Goal: Task Accomplishment & Management: Manage account settings

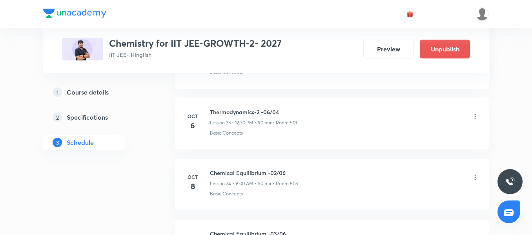
scroll to position [2468, 0]
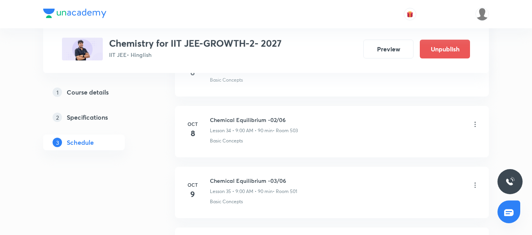
click at [477, 124] on icon at bounding box center [475, 125] width 8 height 8
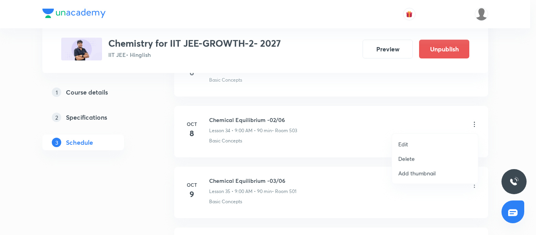
click at [432, 145] on li "Edit" at bounding box center [435, 144] width 86 height 15
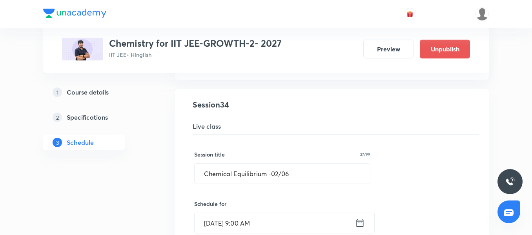
scroll to position [2076, 0]
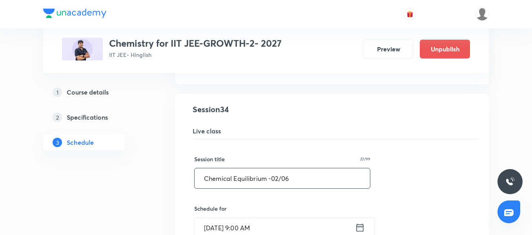
click at [278, 177] on input "Chemical Equilibrium -02/06" at bounding box center [282, 178] width 175 height 20
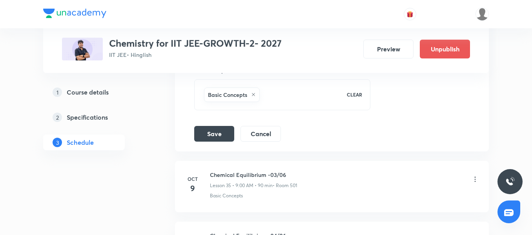
scroll to position [2429, 0]
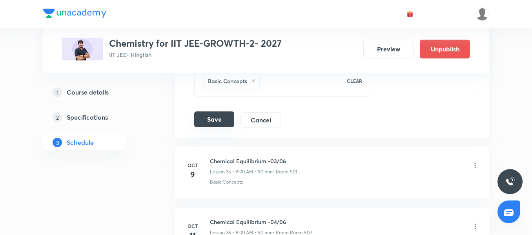
type input "Chemical Equilibrium -01/06"
click at [207, 114] on button "Save" at bounding box center [214, 119] width 40 height 16
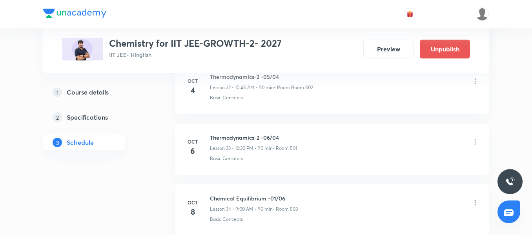
scroll to position [2107, 0]
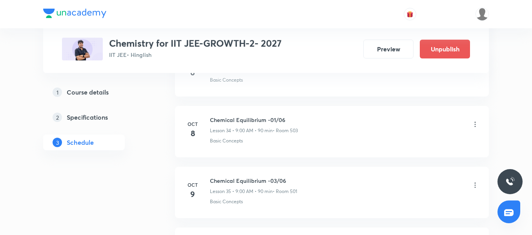
click at [477, 188] on icon at bounding box center [475, 185] width 8 height 8
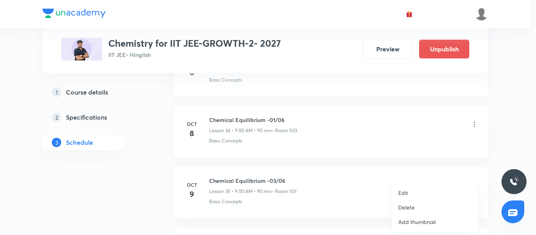
click at [429, 192] on li "Edit" at bounding box center [435, 193] width 86 height 15
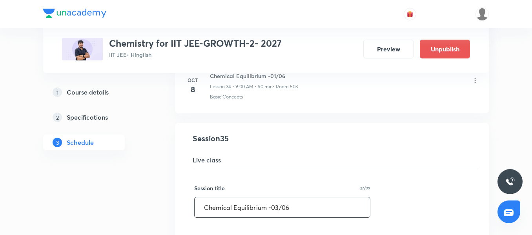
click at [280, 207] on input "Chemical Equilibrium -03/06" at bounding box center [282, 207] width 175 height 20
click at [277, 204] on input "Chemical Equilibrium -03/06" at bounding box center [282, 207] width 175 height 20
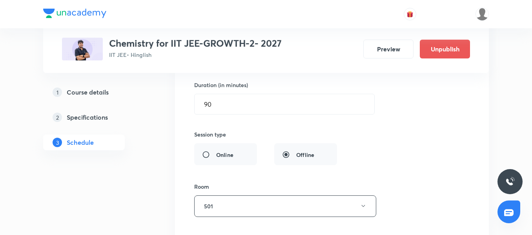
scroll to position [2461, 0]
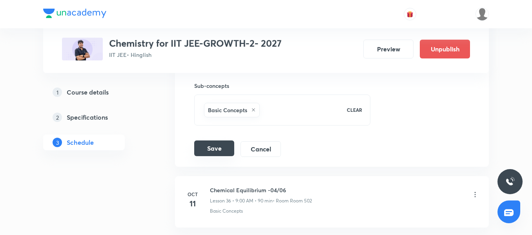
type input "Chemical Equilibrium -02/06"
click at [211, 149] on button "Save" at bounding box center [214, 149] width 40 height 16
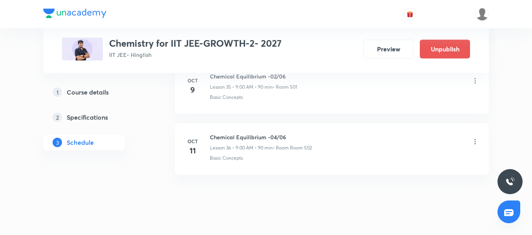
scroll to position [2225, 0]
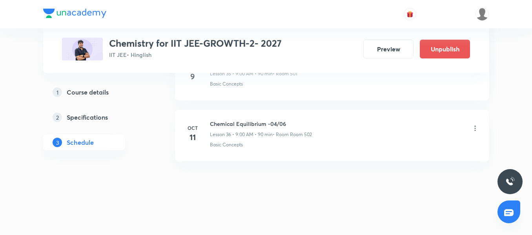
click at [473, 127] on icon at bounding box center [475, 128] width 8 height 8
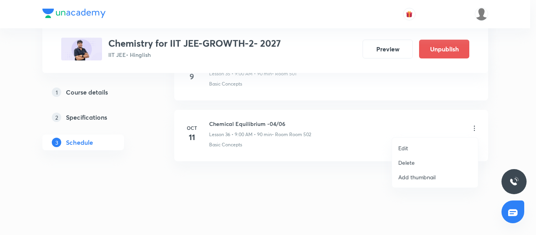
click at [424, 145] on li "Edit" at bounding box center [435, 148] width 86 height 15
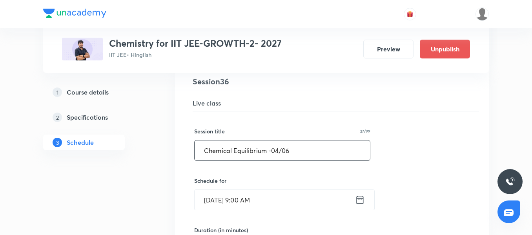
click at [280, 150] on input "Chemical Equilibrium -04/06" at bounding box center [282, 151] width 175 height 20
click at [275, 150] on input "Chemical Equilibrium -04/06" at bounding box center [282, 151] width 175 height 20
click at [277, 151] on input "Chemical Equilibrium -04/06" at bounding box center [282, 151] width 175 height 20
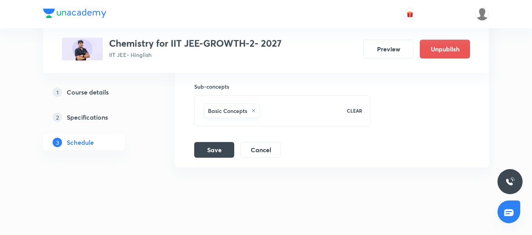
scroll to position [2527, 0]
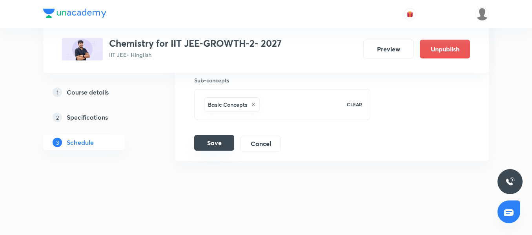
type input "Chemical Equilibrium -03/06"
click at [214, 139] on button "Save" at bounding box center [214, 143] width 40 height 16
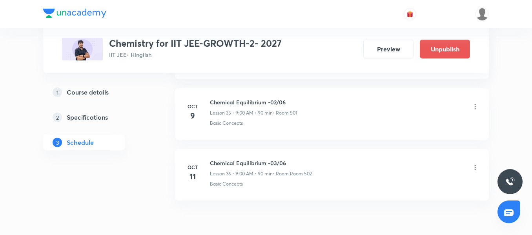
scroll to position [2225, 0]
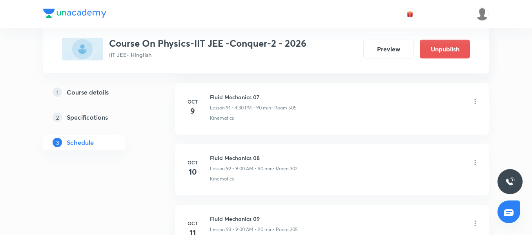
scroll to position [5939, 0]
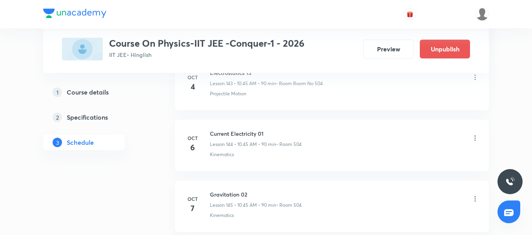
scroll to position [9189, 0]
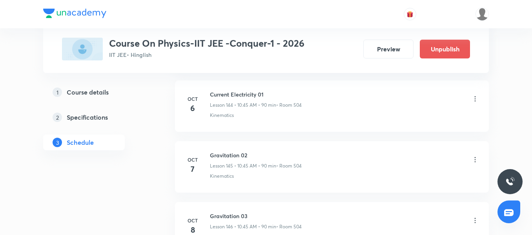
click at [228, 99] on div "Current Electricity 01 Lesson 144 • 10:45 AM • 90 min • Room 504" at bounding box center [256, 99] width 92 height 18
click at [230, 94] on h6 "Current Electricity 01" at bounding box center [256, 94] width 92 height 8
copy h6 "Current Electricity 01"
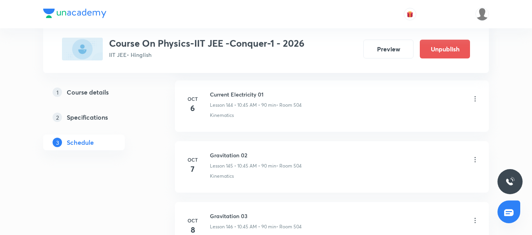
click at [477, 160] on icon at bounding box center [475, 160] width 8 height 8
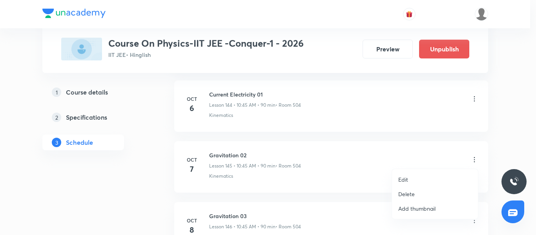
click at [404, 176] on p "Edit" at bounding box center [403, 179] width 10 height 8
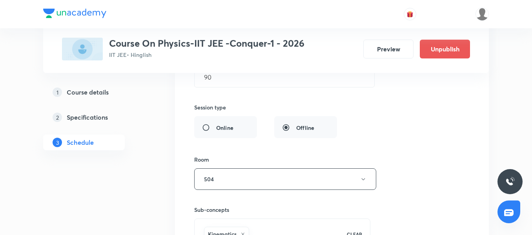
scroll to position [8875, 0]
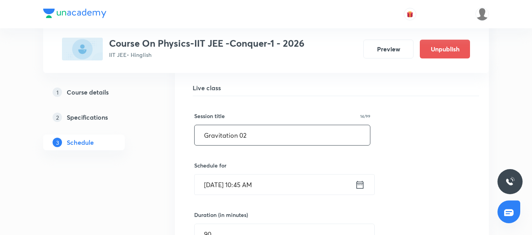
click at [232, 144] on input "Gravitation 02" at bounding box center [282, 135] width 175 height 20
paste input "Current Electricity 01"
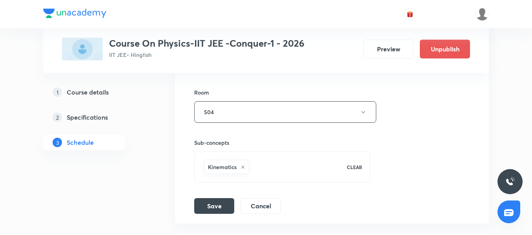
scroll to position [9189, 0]
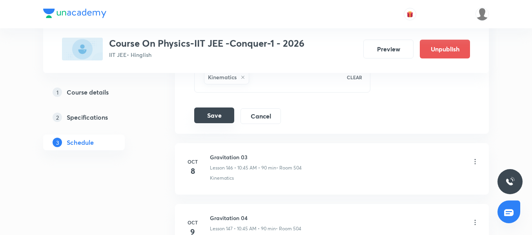
type input "Current Electricity 02"
click at [208, 119] on button "Save" at bounding box center [214, 116] width 40 height 16
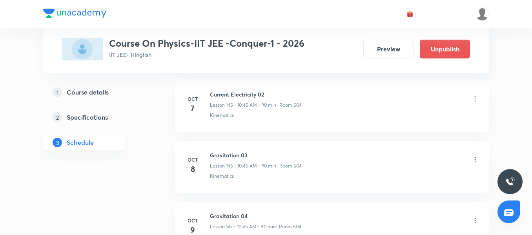
scroll to position [8907, 0]
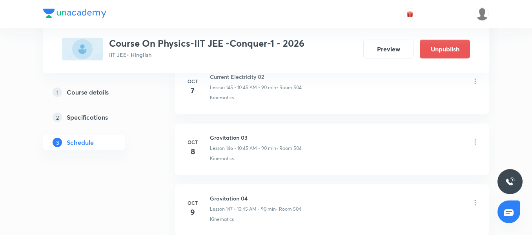
click at [476, 141] on icon at bounding box center [475, 142] width 8 height 8
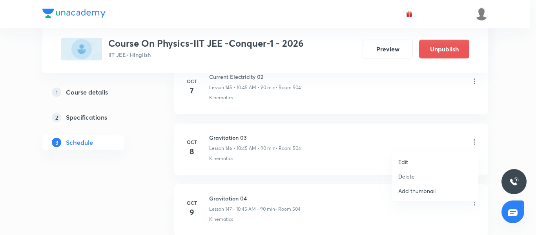
click at [434, 161] on li "Edit" at bounding box center [435, 162] width 86 height 15
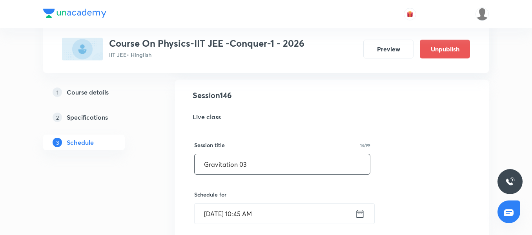
click at [254, 159] on input "Gravitation 03" at bounding box center [282, 164] width 175 height 20
paste input "Current Electricity 01"
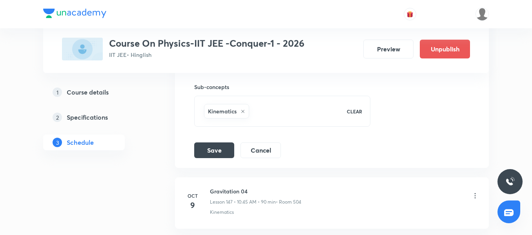
scroll to position [9221, 0]
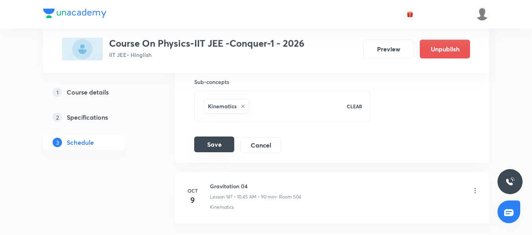
type input "Current Electricity 03"
click at [214, 146] on button "Save" at bounding box center [214, 145] width 40 height 16
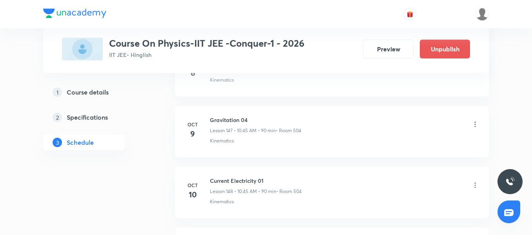
scroll to position [8946, 0]
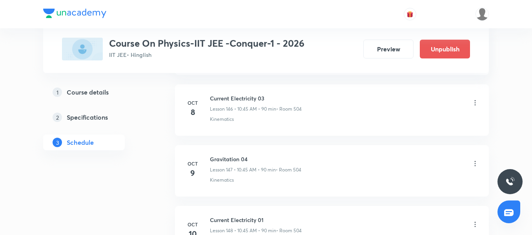
click at [242, 101] on h6 "Current Electricity 03" at bounding box center [256, 98] width 92 height 8
copy h6 "Current Electricity 03"
click at [475, 162] on icon at bounding box center [475, 164] width 8 height 8
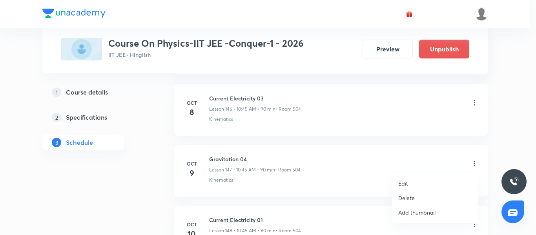
click at [409, 184] on li "Edit" at bounding box center [435, 183] width 86 height 15
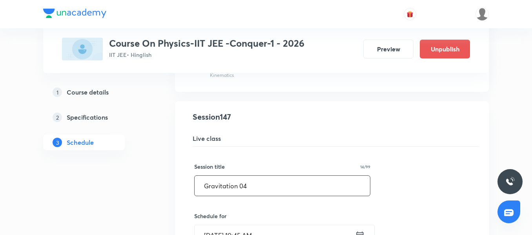
click at [245, 188] on input "Gravitation 04" at bounding box center [282, 186] width 175 height 20
paste input "Current Electricity 03"
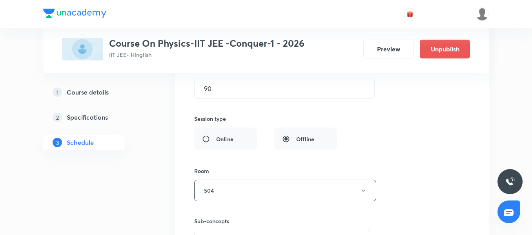
scroll to position [9260, 0]
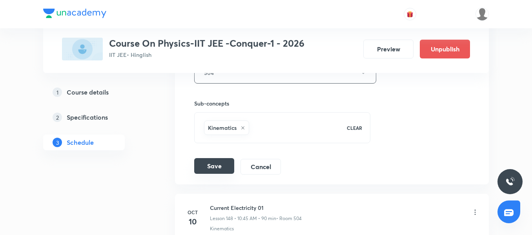
type input "Current Electricity 04"
click at [209, 160] on button "Save" at bounding box center [214, 166] width 40 height 16
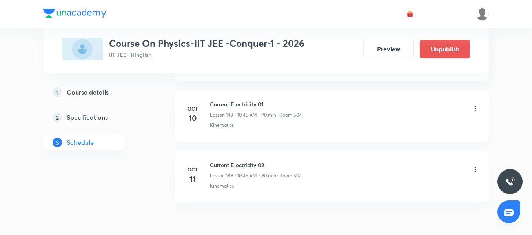
scroll to position [9025, 0]
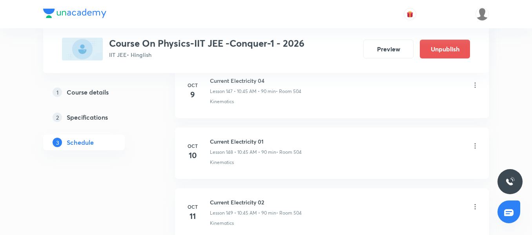
click at [476, 145] on icon at bounding box center [475, 146] width 8 height 8
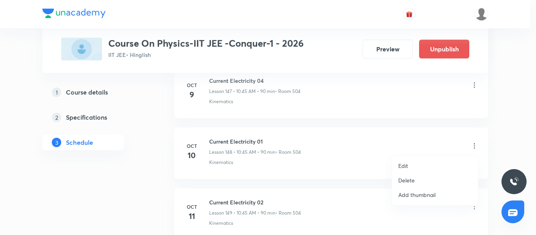
click at [407, 164] on p "Edit" at bounding box center [403, 166] width 10 height 8
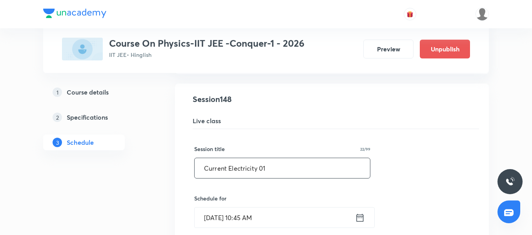
click at [277, 171] on input "Current Electricity 01" at bounding box center [282, 168] width 175 height 20
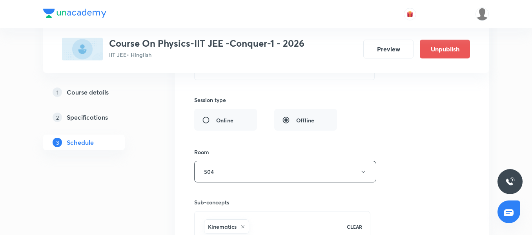
scroll to position [9339, 0]
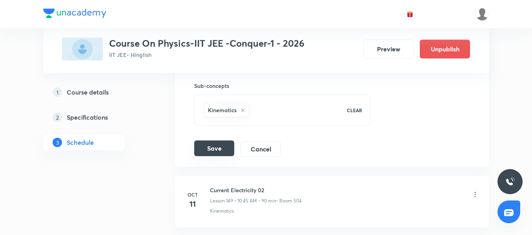
type input "Current Electricity 05"
click at [209, 150] on button "Save" at bounding box center [214, 149] width 40 height 16
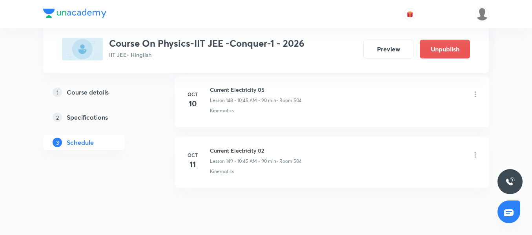
scroll to position [9064, 0]
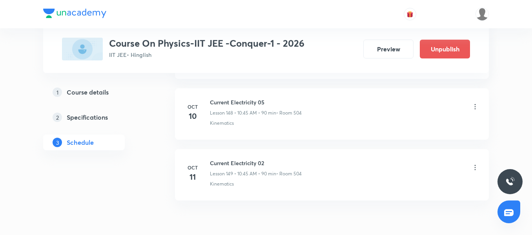
click at [475, 166] on icon at bounding box center [475, 168] width 8 height 8
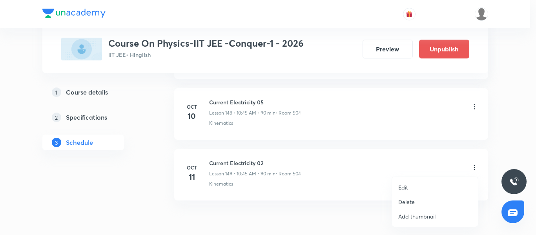
click at [412, 184] on li "Edit" at bounding box center [435, 187] width 86 height 15
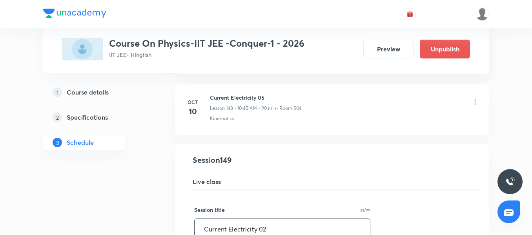
scroll to position [9103, 0]
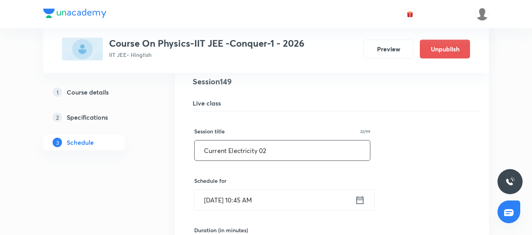
click at [261, 144] on input "Current Electricity 02" at bounding box center [282, 151] width 175 height 20
paste input "3"
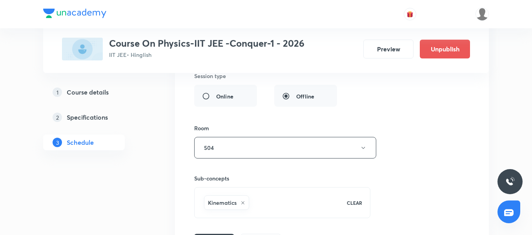
scroll to position [9405, 0]
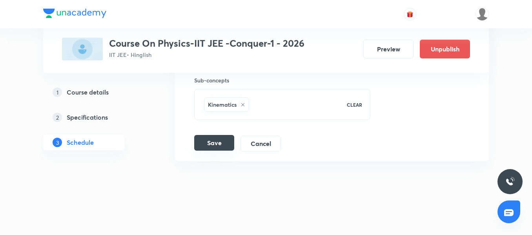
type input "Current Electricity 06"
click at [208, 149] on button "Save" at bounding box center [214, 143] width 40 height 16
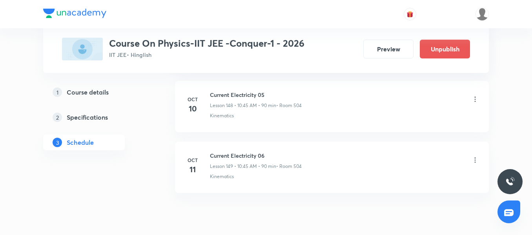
scroll to position [9103, 0]
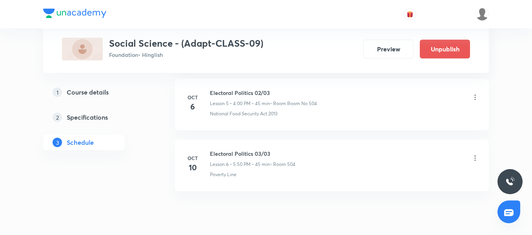
scroll to position [759, 0]
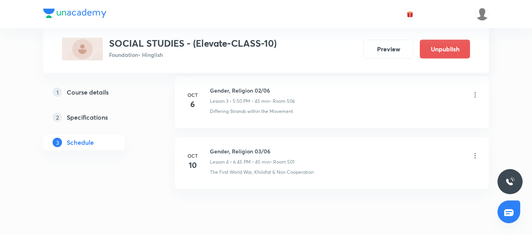
scroll to position [559, 0]
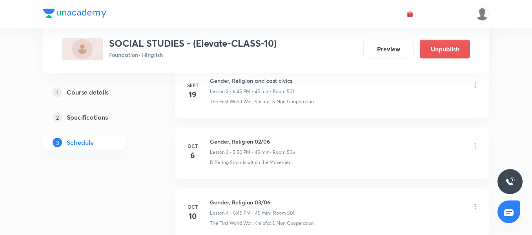
click at [477, 146] on icon at bounding box center [475, 146] width 8 height 8
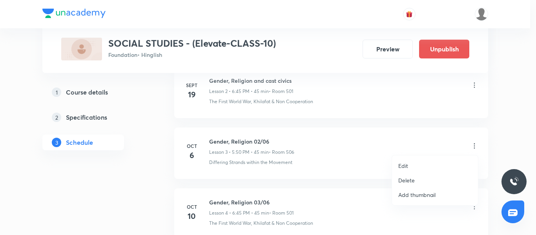
click at [402, 165] on p "Edit" at bounding box center [403, 166] width 10 height 8
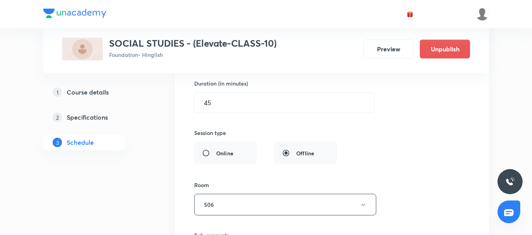
scroll to position [245, 0]
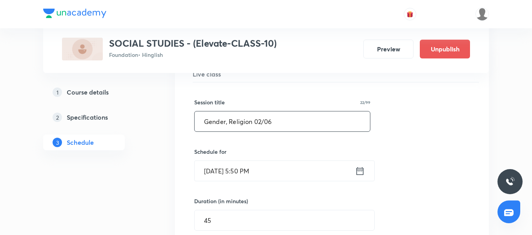
click at [253, 123] on input "Gender, Religion 02/06" at bounding box center [282, 121] width 175 height 20
paste input "agriculture"
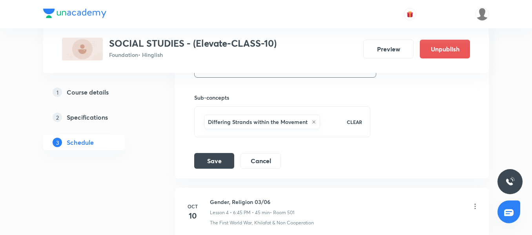
scroll to position [559, 0]
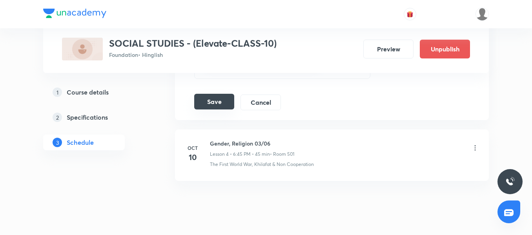
type input "agriculture 01/02"
click at [208, 98] on button "Save" at bounding box center [214, 102] width 40 height 16
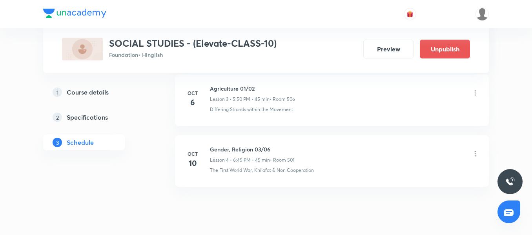
scroll to position [237, 0]
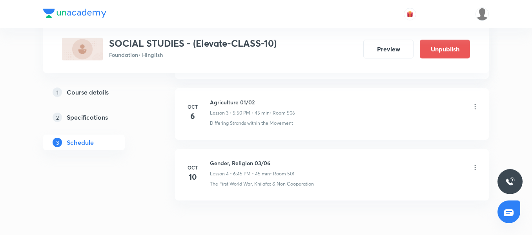
click at [245, 101] on h6 "Agriculture 01/02" at bounding box center [252, 102] width 85 height 8
copy h6 "Agriculture 01/02"
click at [473, 166] on icon at bounding box center [475, 168] width 8 height 8
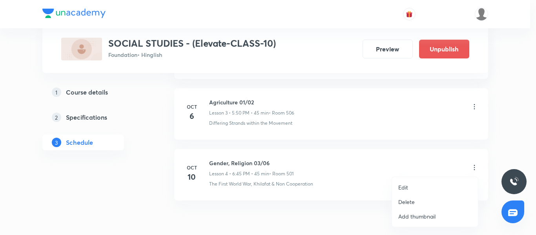
click at [417, 187] on li "Edit" at bounding box center [435, 187] width 86 height 15
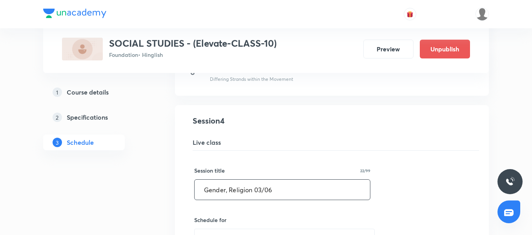
click at [249, 195] on input "Gender, Religion 03/06" at bounding box center [282, 190] width 175 height 20
paste input "Agriculture 01/02"
click at [247, 186] on input "Agriculture 01/02" at bounding box center [282, 190] width 175 height 20
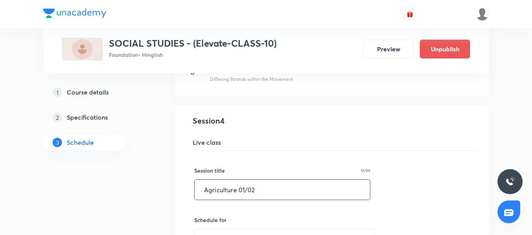
click at [243, 185] on input "Agriculture 01/02" at bounding box center [282, 190] width 175 height 20
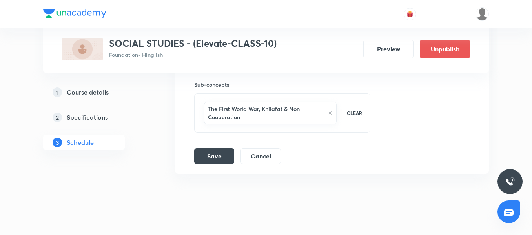
scroll to position [587, 0]
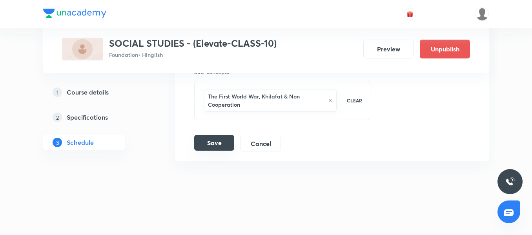
type input "Agriculture 02/02"
click at [216, 141] on button "Save" at bounding box center [214, 143] width 40 height 16
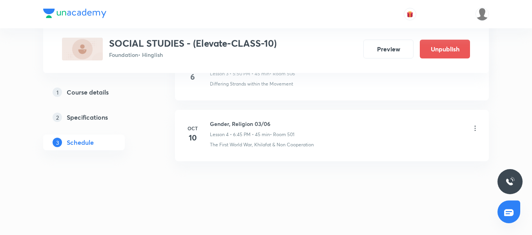
scroll to position [277, 0]
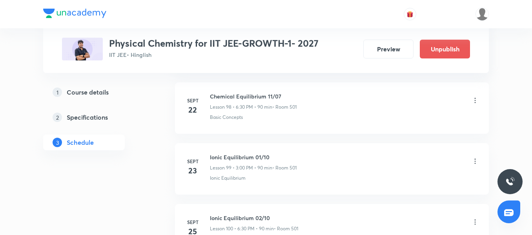
scroll to position [6374, 0]
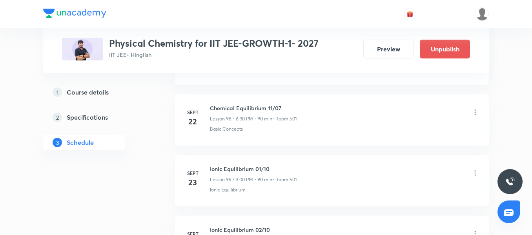
click at [254, 112] on h6 "Chemical Equilibrium 11/07" at bounding box center [253, 108] width 87 height 8
click at [254, 121] on p "Lesson 98 • 6:30 PM • 90 min" at bounding box center [241, 118] width 62 height 7
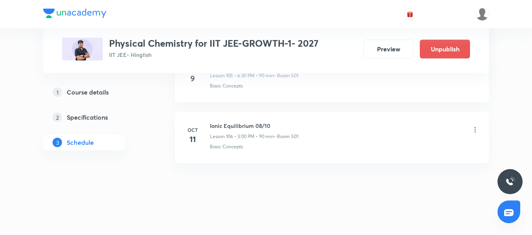
scroll to position [6845, 0]
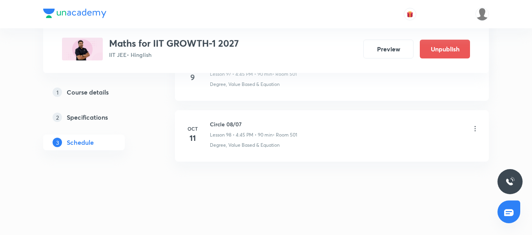
scroll to position [6359, 0]
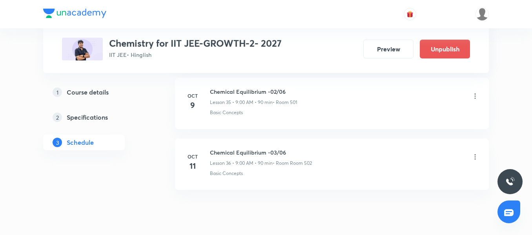
scroll to position [2586, 0]
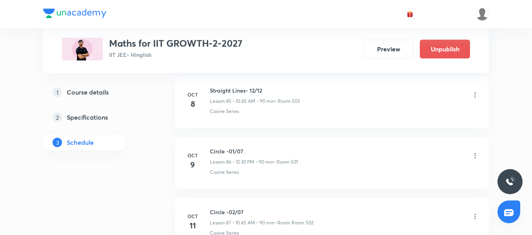
scroll to position [5690, 0]
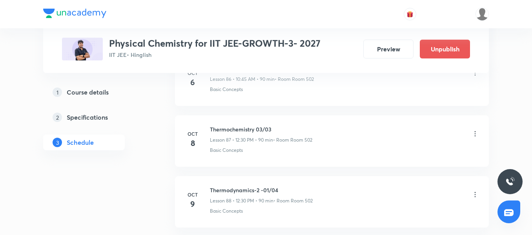
scroll to position [5812, 0]
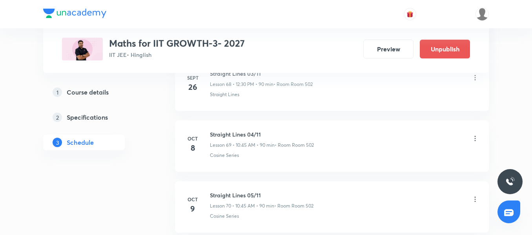
scroll to position [4717, 0]
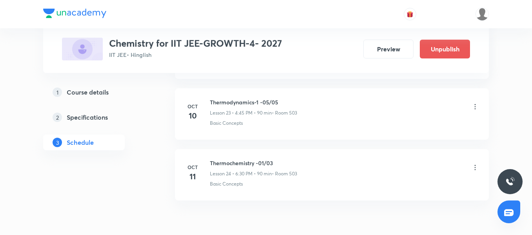
scroll to position [1855, 0]
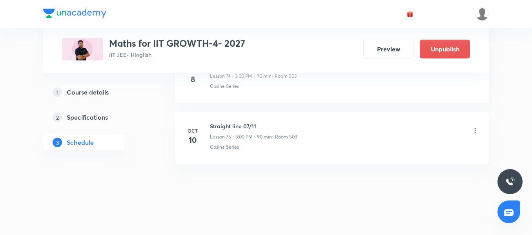
scroll to position [4959, 0]
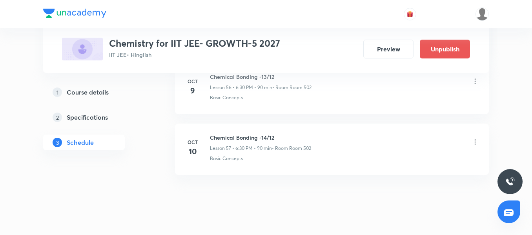
scroll to position [3864, 0]
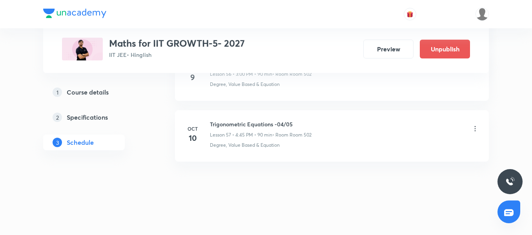
scroll to position [3866, 0]
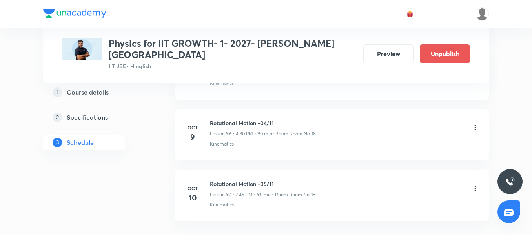
scroll to position [6298, 0]
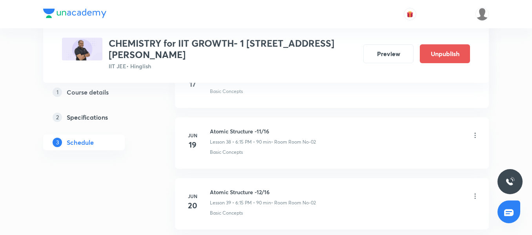
scroll to position [5931, 0]
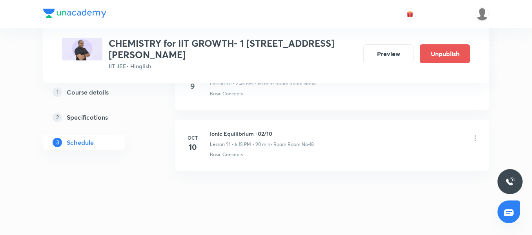
click at [226, 130] on div "Ionic Equilibrium -02/10 Lesson 91 • 6:15 PM • 90 min • Room Room No-18" at bounding box center [262, 139] width 104 height 18
click at [240, 159] on li "[DATE] Ionic Equilibrium -02/10 Lesson 91 • 6:15 PM • 90 min • Room Room No-18 …" at bounding box center [332, 145] width 314 height 51
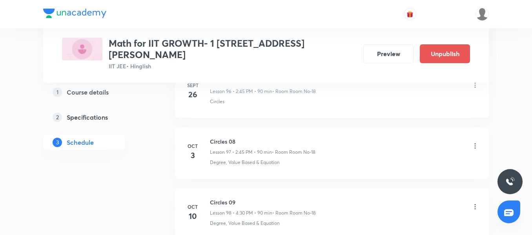
scroll to position [6358, 0]
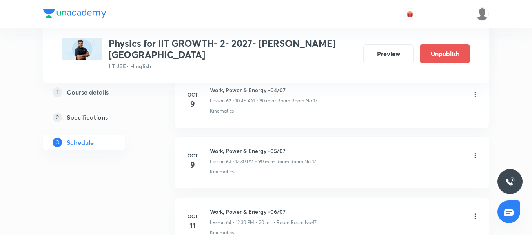
scroll to position [4291, 0]
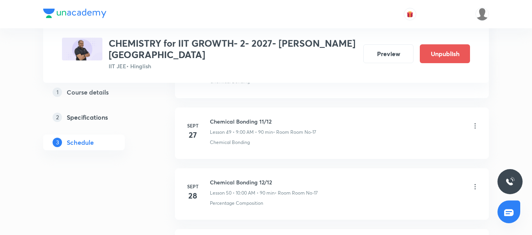
scroll to position [3691, 0]
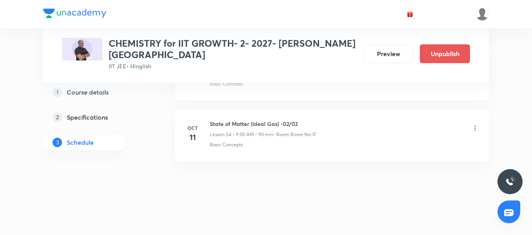
click at [230, 130] on div "State of Matter (Ideal Gas) -02/02 Lesson 54 • 9:00 AM • 90 min • Room Room No-…" at bounding box center [263, 129] width 106 height 18
drag, startPoint x: 230, startPoint y: 130, endPoint x: 237, endPoint y: 144, distance: 15.3
click at [237, 144] on div "State of Matter (Ideal Gas) -02/02 Lesson 54 • 9:00 AM • 90 min • Room Room No-…" at bounding box center [344, 134] width 269 height 29
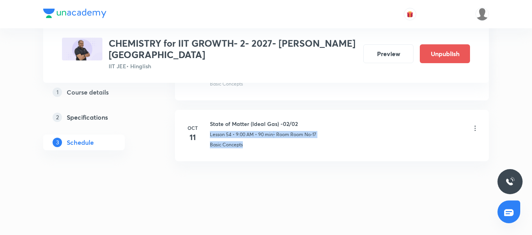
click at [266, 149] on li "[DATE] State of Matter (Ideal Gas) -02/02 Lesson 54 • 9:00 AM • 90 min • Room R…" at bounding box center [332, 135] width 314 height 51
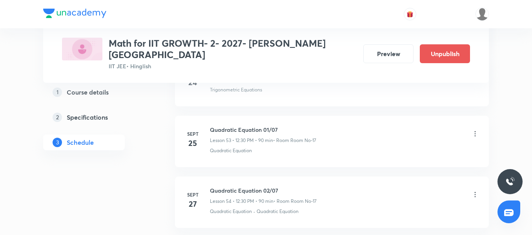
scroll to position [3742, 0]
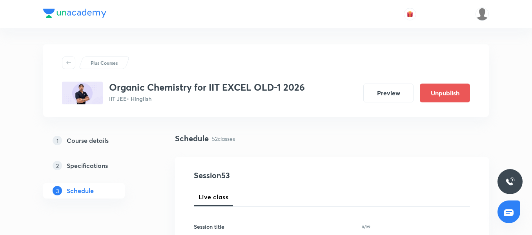
click at [245, 85] on h3 "Organic Chemistry for IIT EXCEL OLD-1 2026" at bounding box center [207, 87] width 196 height 11
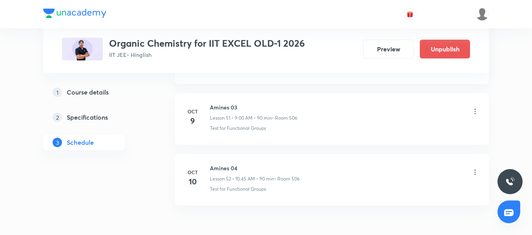
scroll to position [3559, 0]
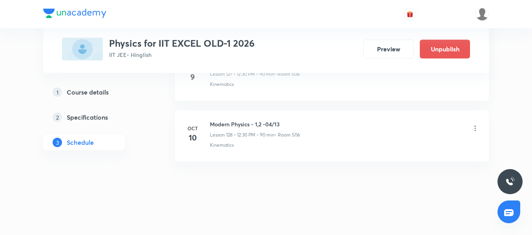
scroll to position [8183, 0]
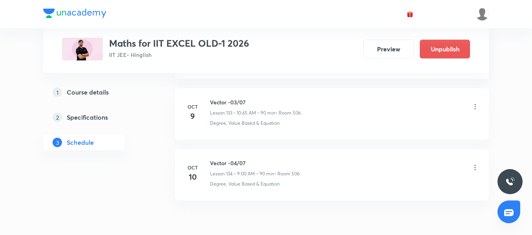
scroll to position [8548, 0]
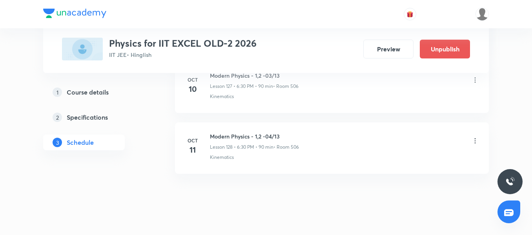
scroll to position [8183, 0]
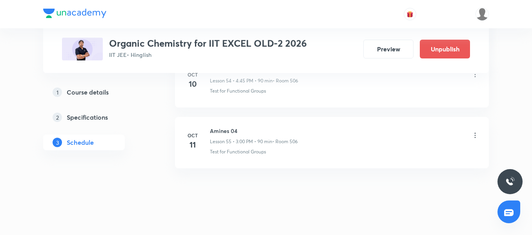
scroll to position [3741, 0]
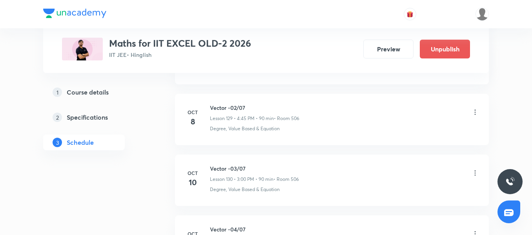
scroll to position [8366, 0]
